Goal: Go to known website: Go to known website

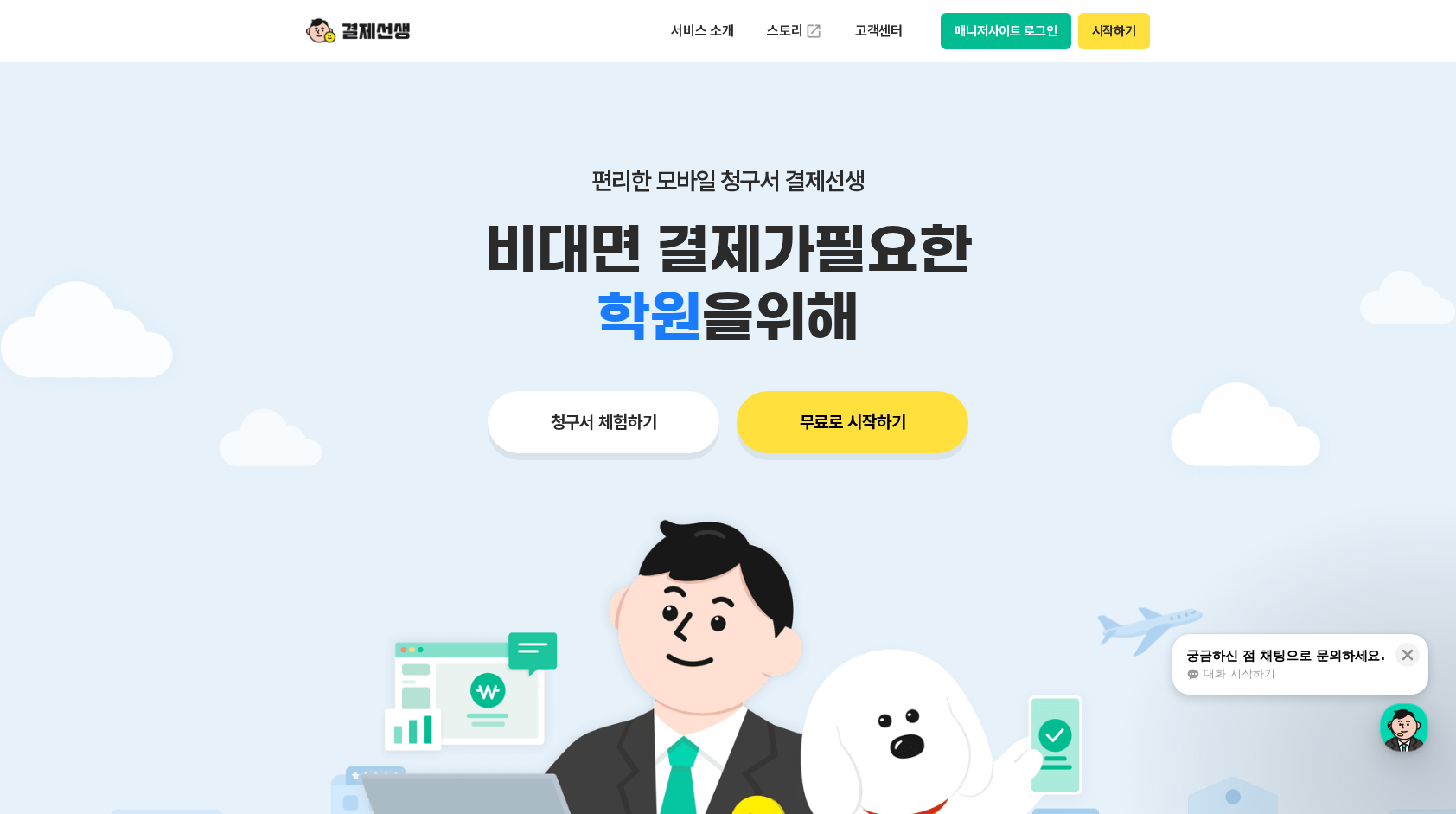
click at [993, 37] on button "매니저사이트 로그인" at bounding box center [1005, 31] width 131 height 36
click at [995, 35] on button "매니저사이트 로그인" at bounding box center [1005, 31] width 131 height 36
